Goal: Browse casually: Explore the website without a specific task or goal

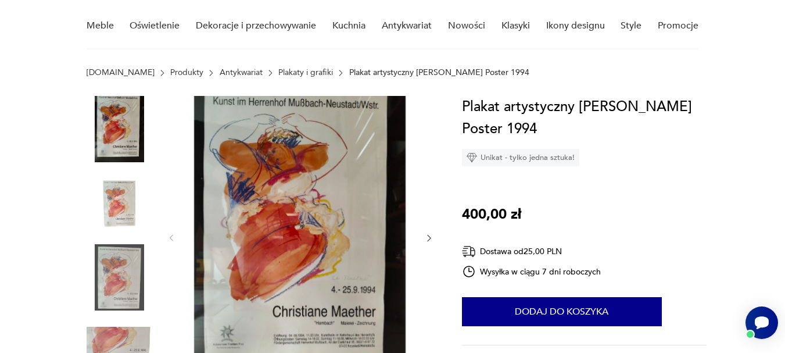
scroll to position [116, 0]
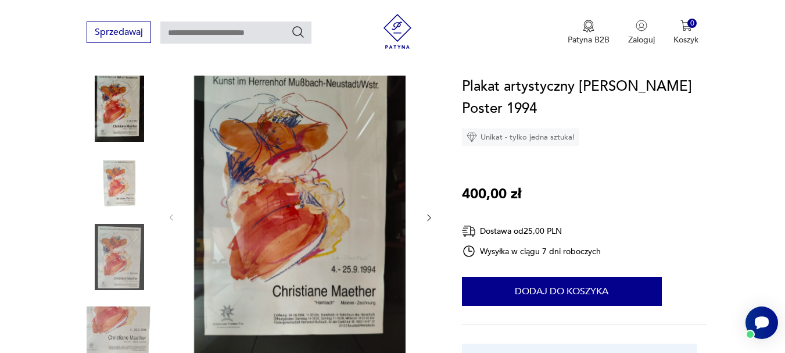
click at [428, 217] on icon "button" at bounding box center [429, 218] width 10 height 10
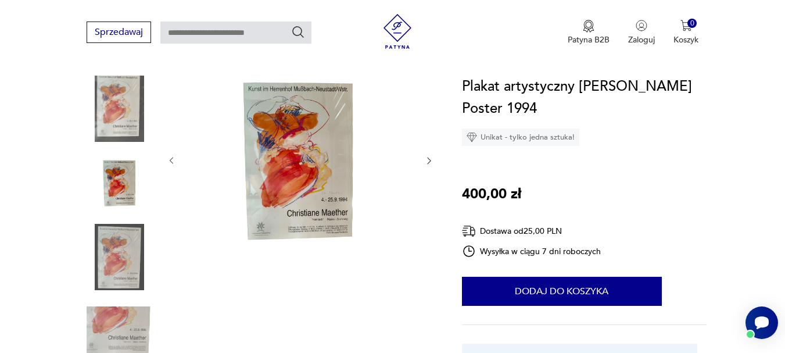
click at [430, 160] on icon "button" at bounding box center [428, 160] width 3 height 7
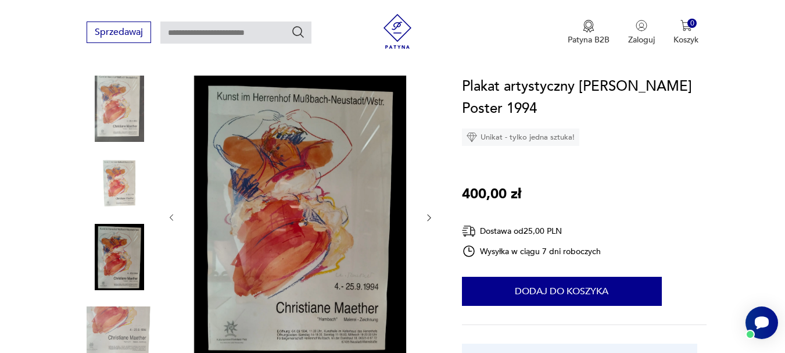
click at [430, 217] on icon "button" at bounding box center [428, 217] width 3 height 7
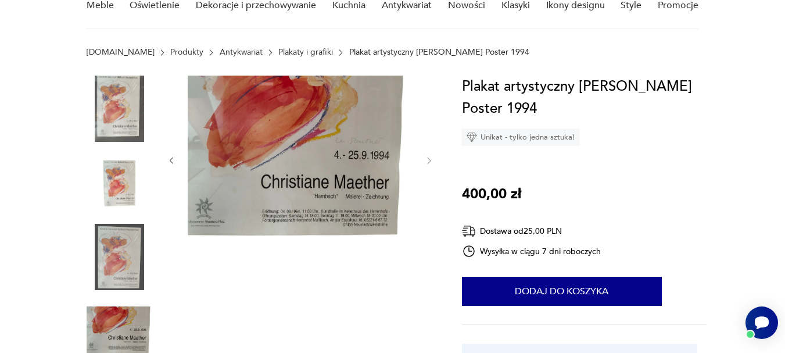
scroll to position [0, 0]
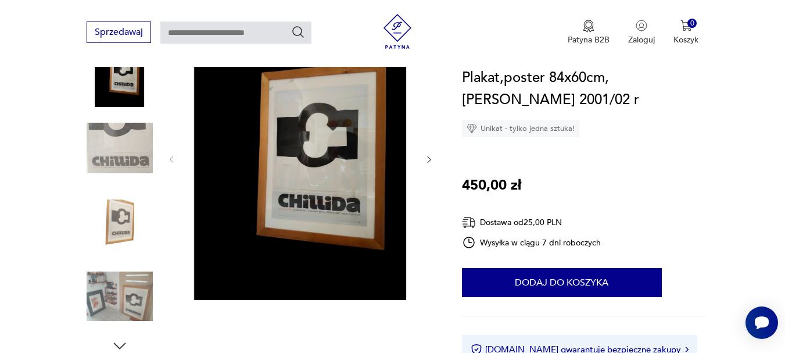
click at [342, 199] on img at bounding box center [300, 158] width 224 height 282
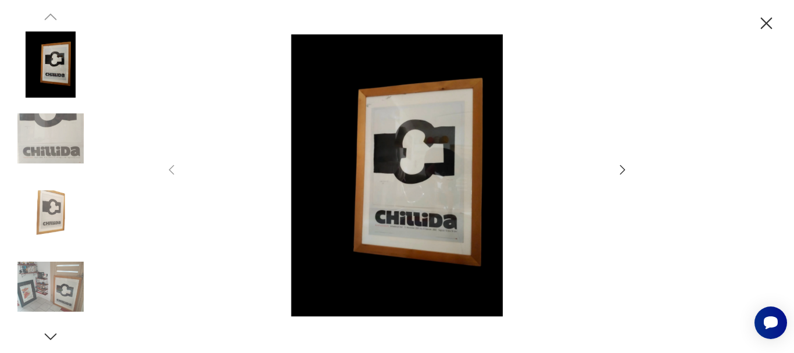
click at [622, 171] on icon "button" at bounding box center [622, 170] width 14 height 14
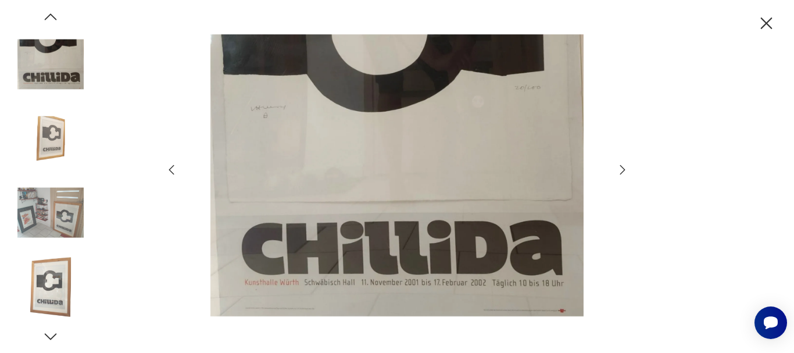
click at [622, 171] on icon "button" at bounding box center [622, 170] width 14 height 14
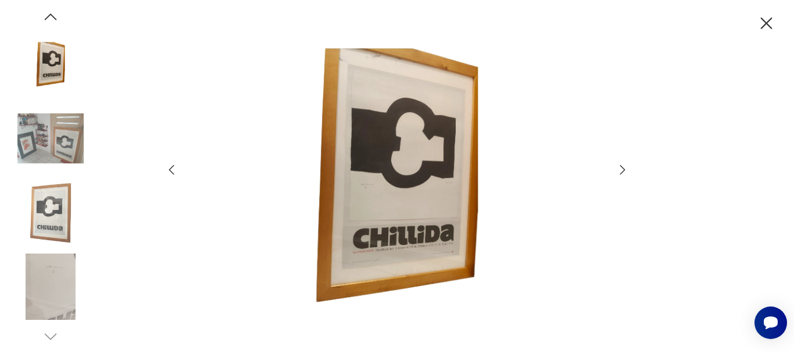
click at [622, 171] on icon "button" at bounding box center [622, 170] width 14 height 14
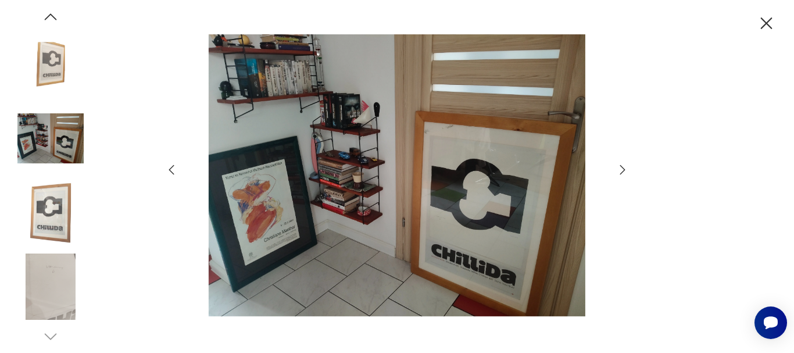
click at [622, 171] on icon "button" at bounding box center [622, 170] width 14 height 14
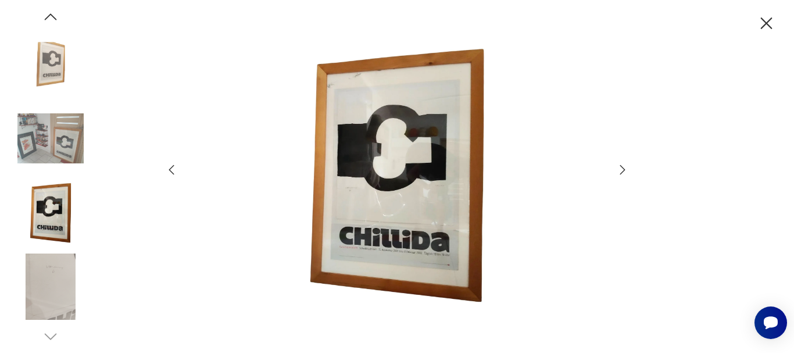
click at [622, 171] on icon "button" at bounding box center [622, 170] width 14 height 14
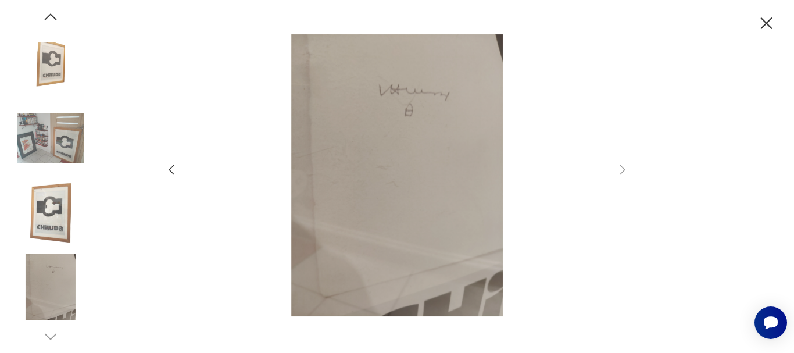
click at [766, 24] on icon "button" at bounding box center [766, 23] width 12 height 12
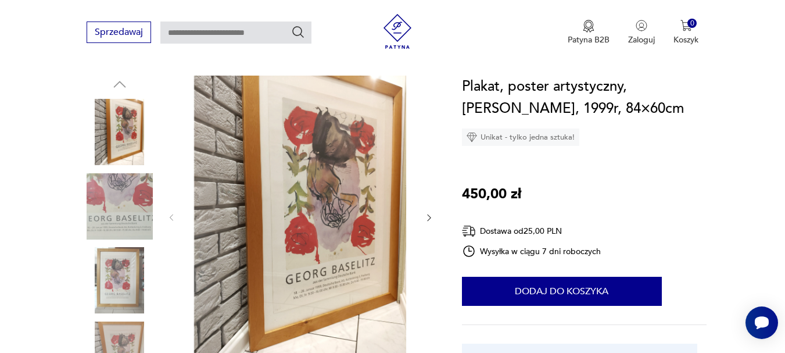
click at [429, 214] on icon "button" at bounding box center [429, 218] width 10 height 10
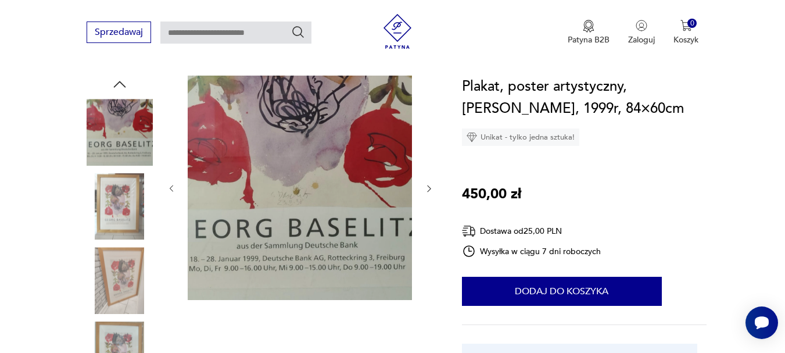
click at [428, 185] on icon "button" at bounding box center [428, 188] width 3 height 7
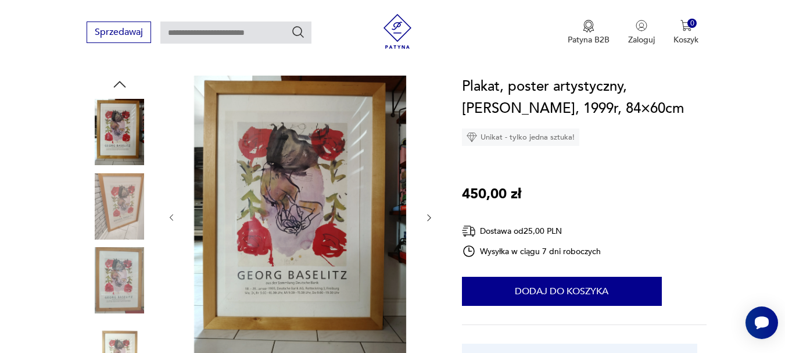
click at [308, 213] on img at bounding box center [300, 217] width 224 height 282
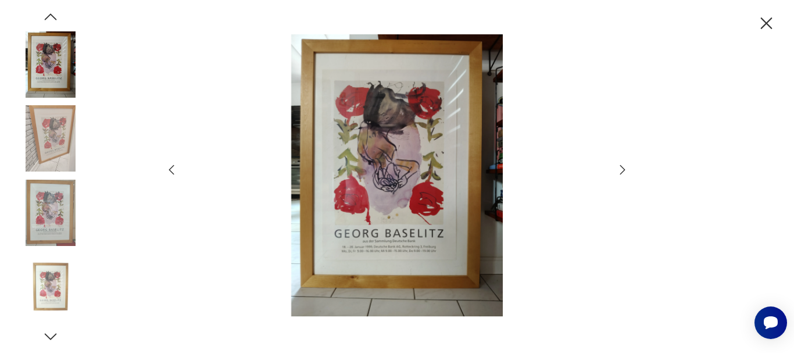
click at [624, 170] on icon "button" at bounding box center [622, 168] width 5 height 9
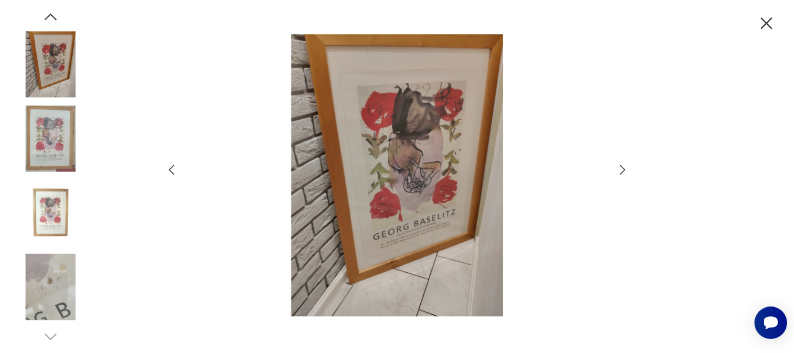
click at [624, 170] on icon "button" at bounding box center [622, 168] width 5 height 9
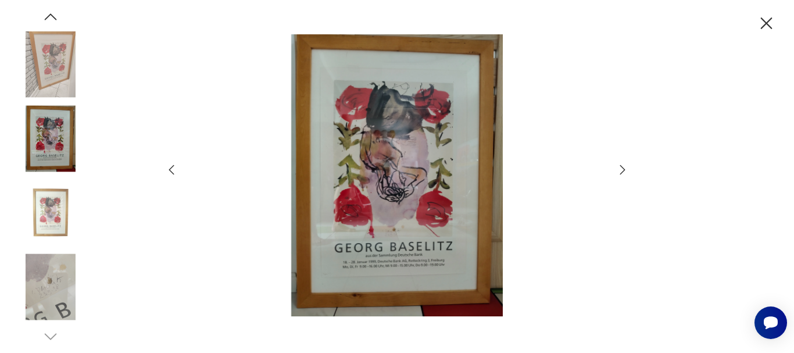
click at [624, 170] on icon "button" at bounding box center [622, 168] width 5 height 9
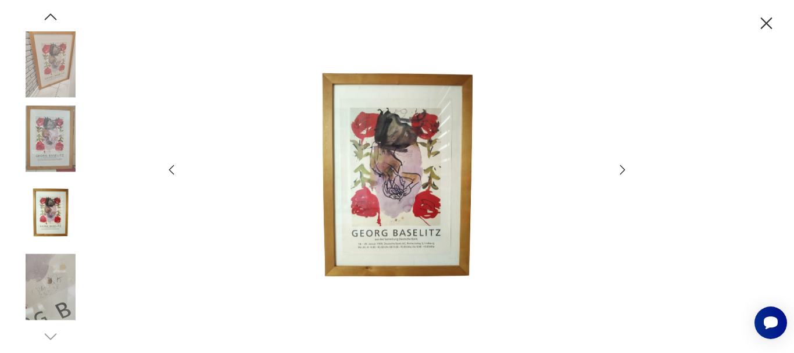
click at [624, 170] on icon "button" at bounding box center [622, 168] width 5 height 9
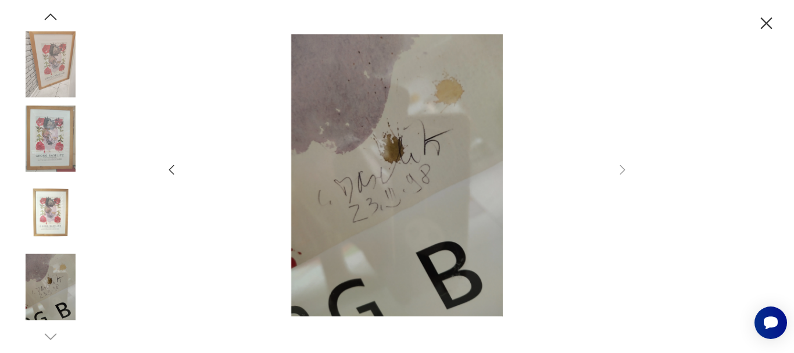
click at [170, 169] on icon "button" at bounding box center [171, 169] width 5 height 10
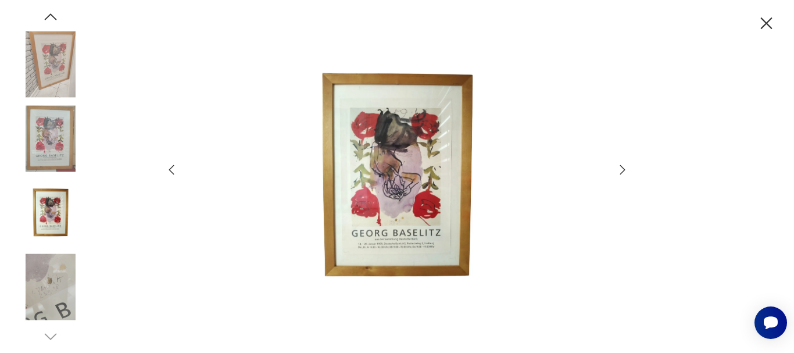
click at [170, 169] on icon "button" at bounding box center [171, 169] width 5 height 10
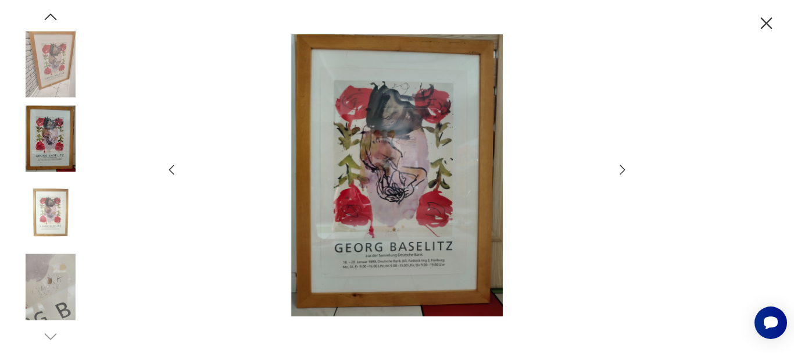
click at [170, 169] on icon "button" at bounding box center [171, 169] width 5 height 10
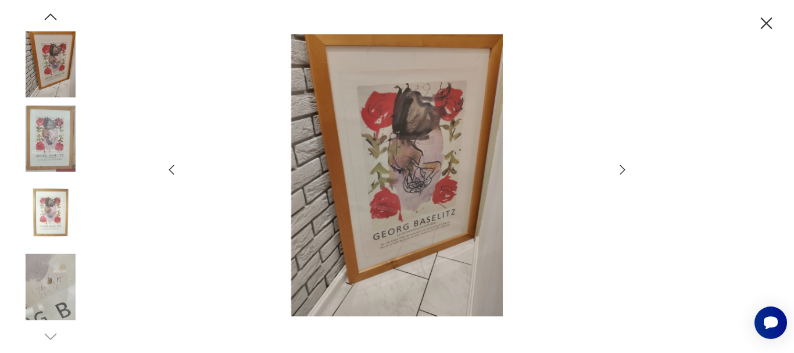
click at [170, 169] on icon "button" at bounding box center [171, 169] width 5 height 10
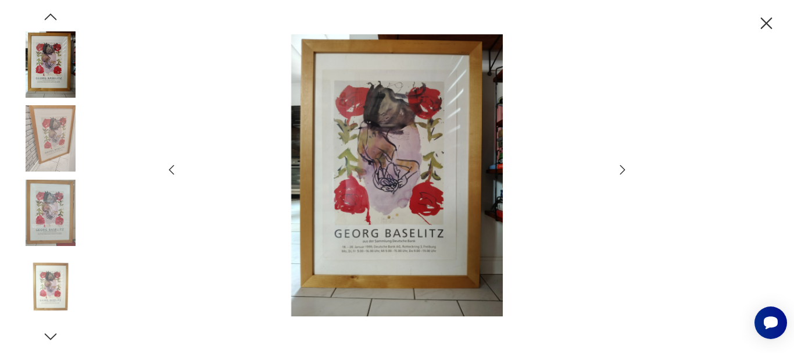
click at [170, 169] on icon "button" at bounding box center [171, 169] width 5 height 10
